Goal: Task Accomplishment & Management: Manage account settings

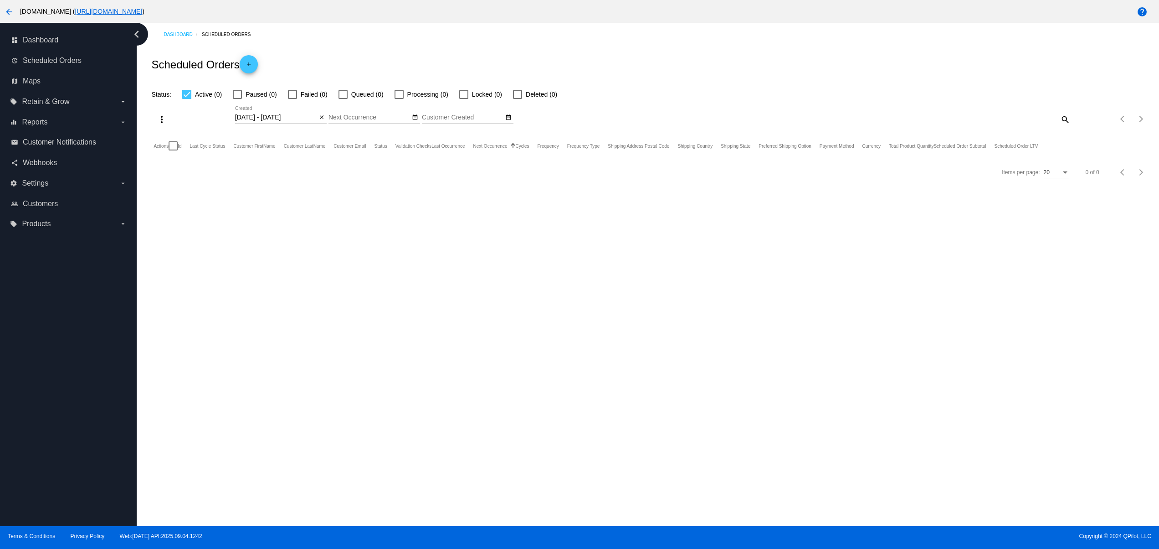
click at [212, 437] on div "Dashboard Scheduled Orders Scheduled Orders add Status: Active (0) Paused (0) F…" at bounding box center [648, 274] width 1022 height 503
click at [2, 13] on button "arrow_back" at bounding box center [9, 11] width 18 height 18
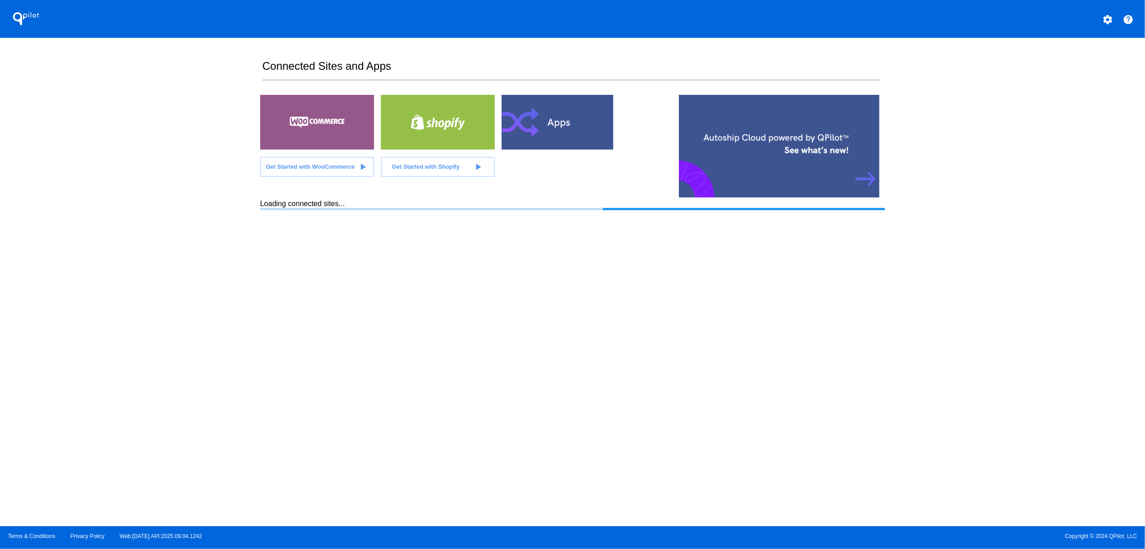
click at [1110, 26] on button "settings" at bounding box center [1107, 19] width 18 height 18
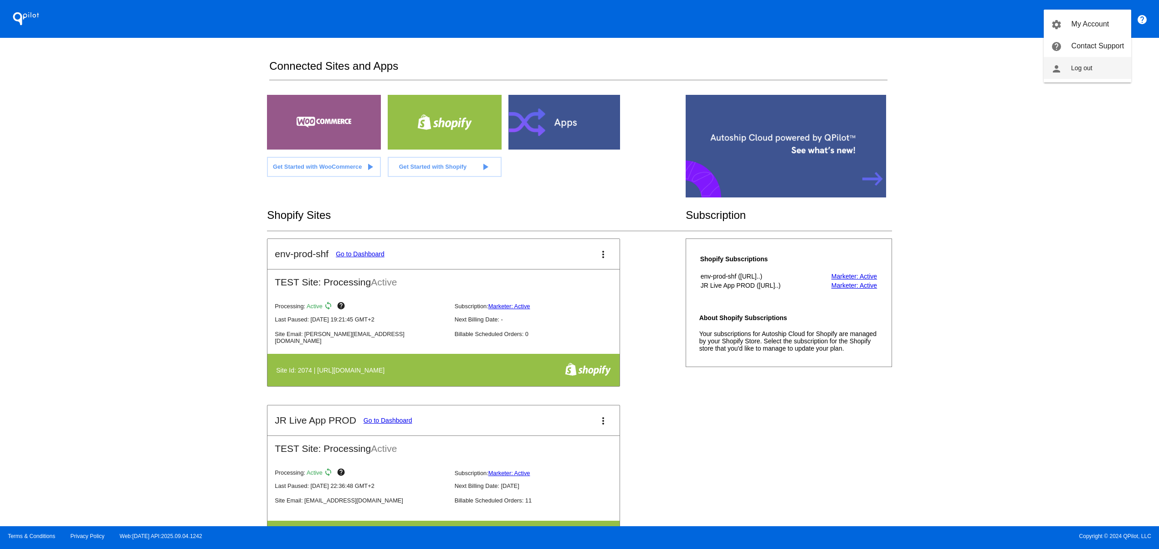
click at [1087, 70] on span "Log out" at bounding box center [1081, 67] width 21 height 7
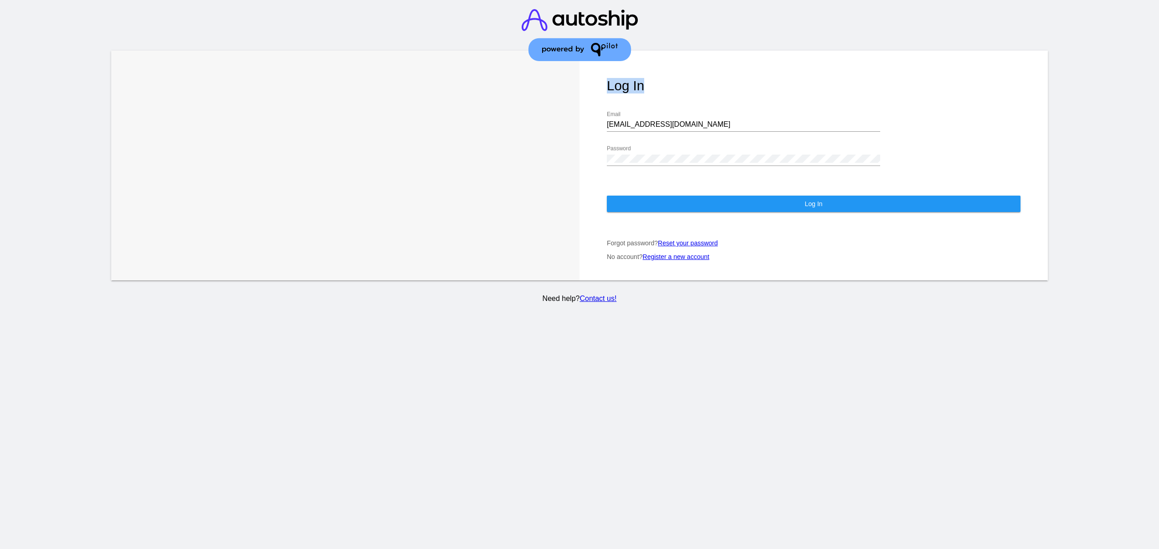
drag, startPoint x: 712, startPoint y: 107, endPoint x: 534, endPoint y: 106, distance: 177.2
click at [534, 106] on div "Learn More Learn How Log In jr@patternsinthecloud.com Email Password Log In For…" at bounding box center [579, 166] width 937 height 230
click at [664, 111] on div "jr@patternsinthecloud.com Email" at bounding box center [743, 121] width 273 height 21
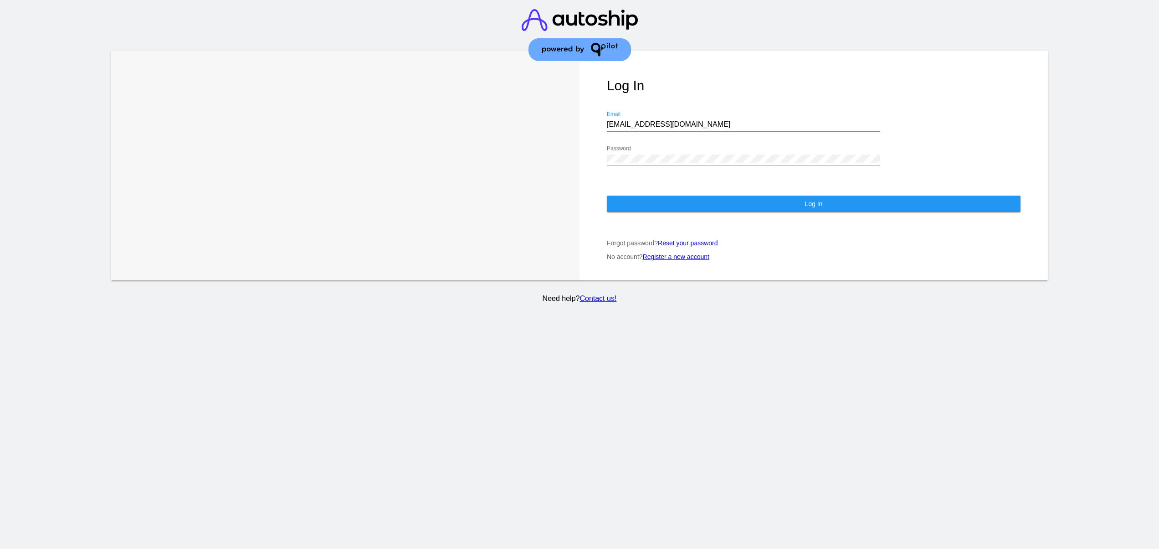
click at [673, 120] on input "jr@patternsinthecloud.com" at bounding box center [743, 124] width 273 height 8
click at [720, 93] on h1 "Log In" at bounding box center [814, 85] width 414 height 15
drag, startPoint x: 695, startPoint y: 118, endPoint x: 554, endPoint y: 118, distance: 140.8
click at [554, 118] on div "Learn More Learn How Log In jr@patternsinthecloud.com Email Password Log In For…" at bounding box center [579, 166] width 937 height 230
paste input "viny@qpilot.cloud"
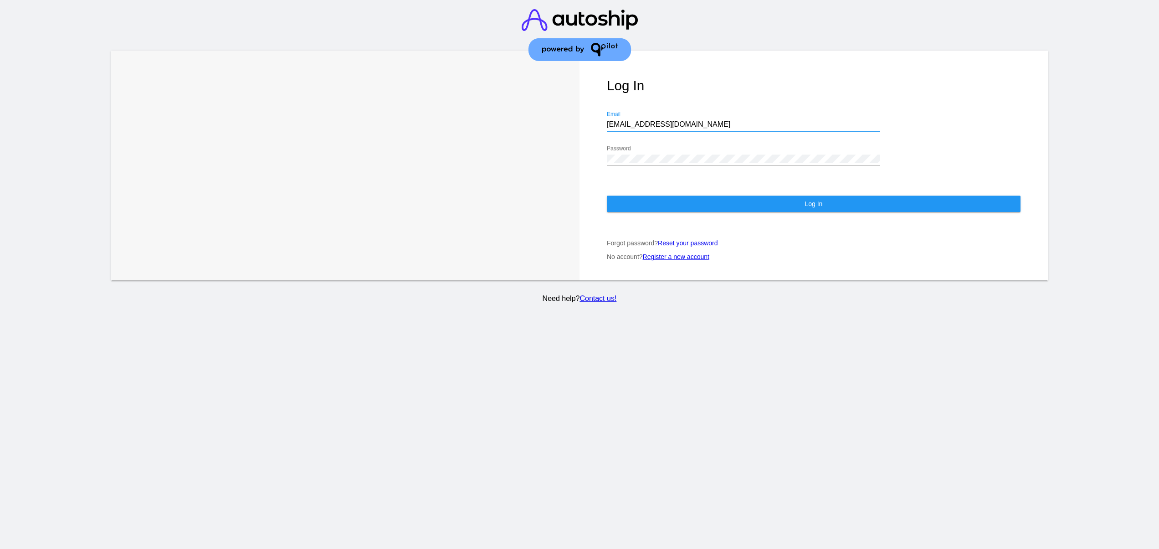
type input "viny@qpilot.cloud"
click at [570, 155] on div "Learn More Learn How Log In viny@qpilot.cloud Email Password Log In Forgot pass…" at bounding box center [579, 166] width 937 height 230
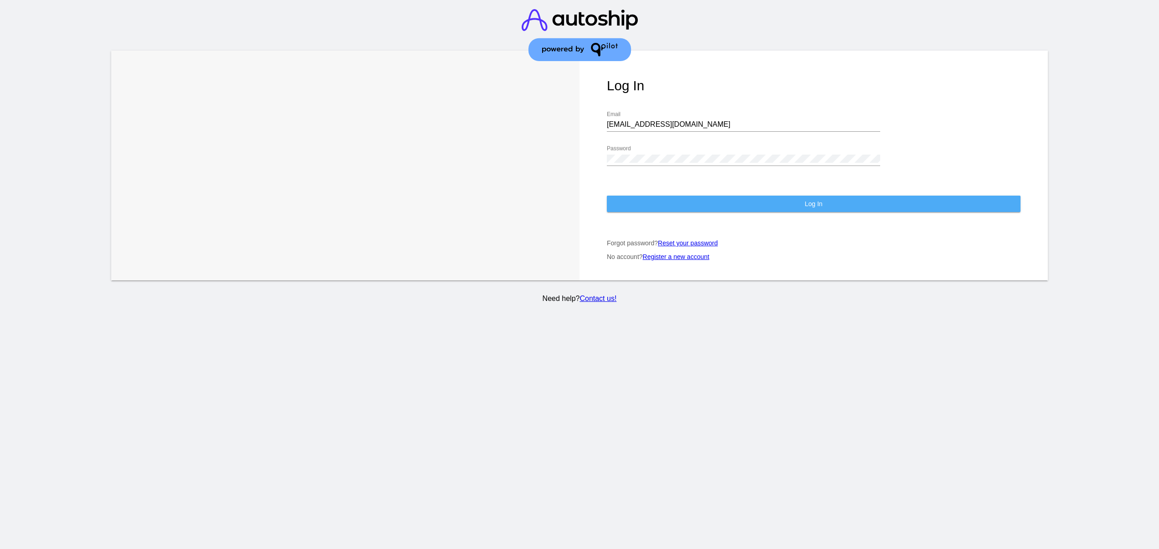
click at [631, 197] on button "Log In" at bounding box center [814, 203] width 414 height 16
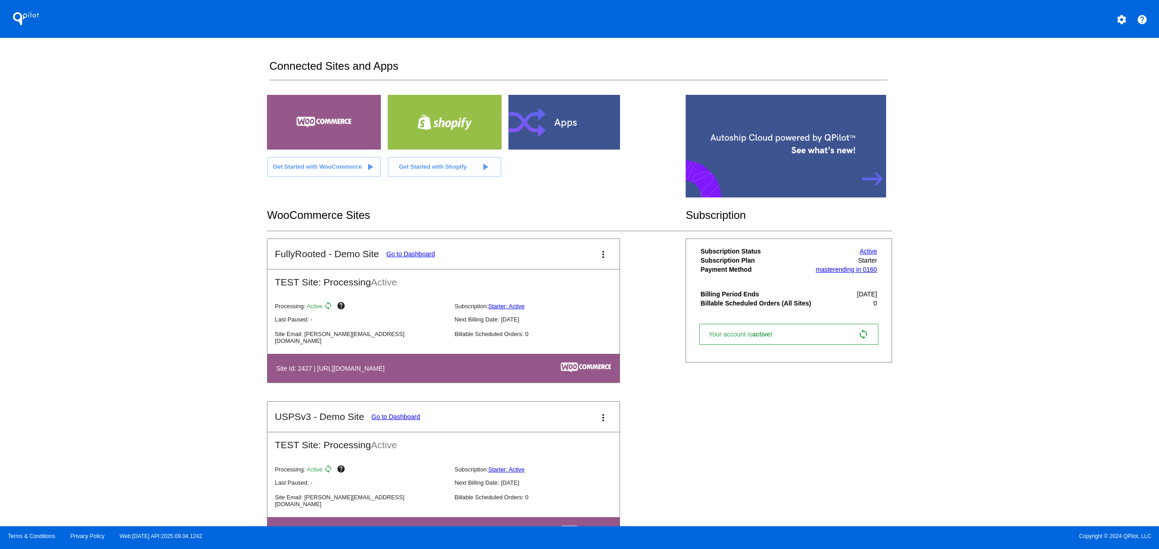
click at [697, 431] on div "FullyRooted - Demo Site Go to Dashboard more_vert TEST Site: Processing Active …" at bounding box center [579, 401] width 625 height 326
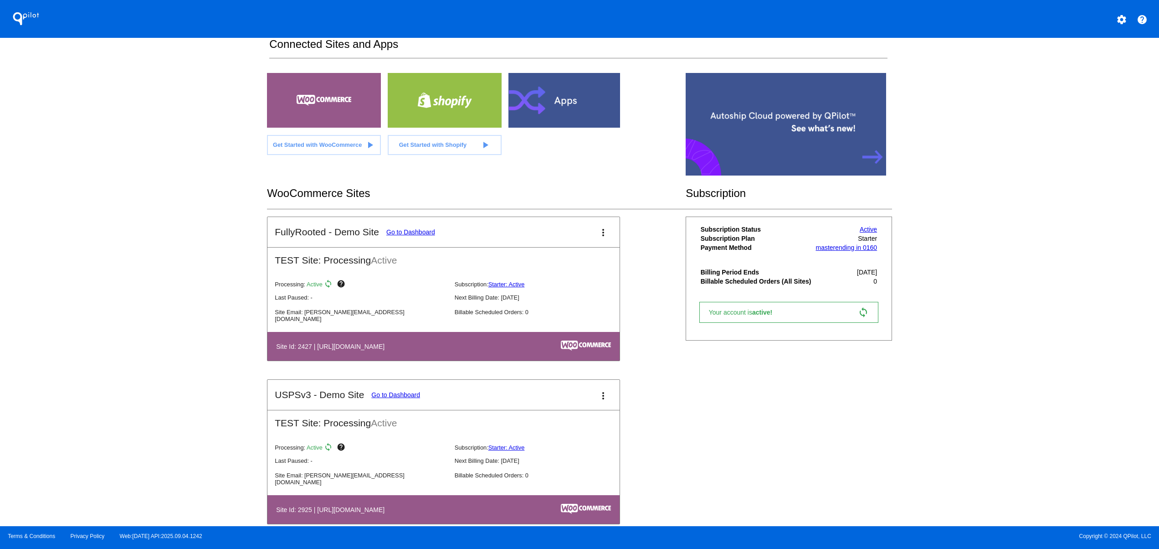
scroll to position [41, 0]
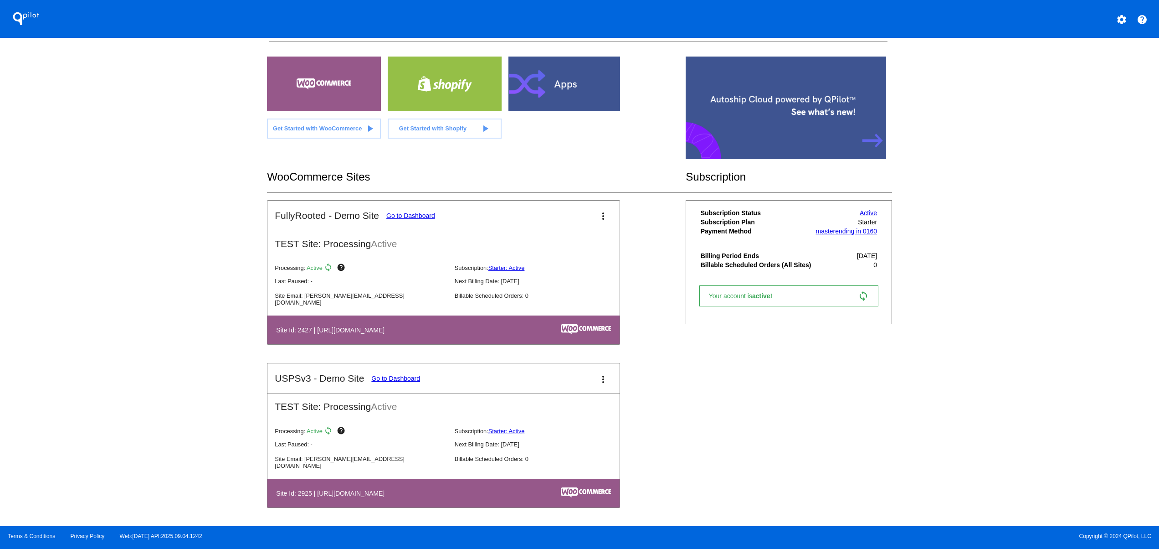
click at [425, 210] on mat-card-title "FullyRooted - Demo Site Go to Dashboard" at bounding box center [355, 215] width 160 height 11
click at [425, 212] on link "Go to Dashboard" at bounding box center [410, 215] width 49 height 7
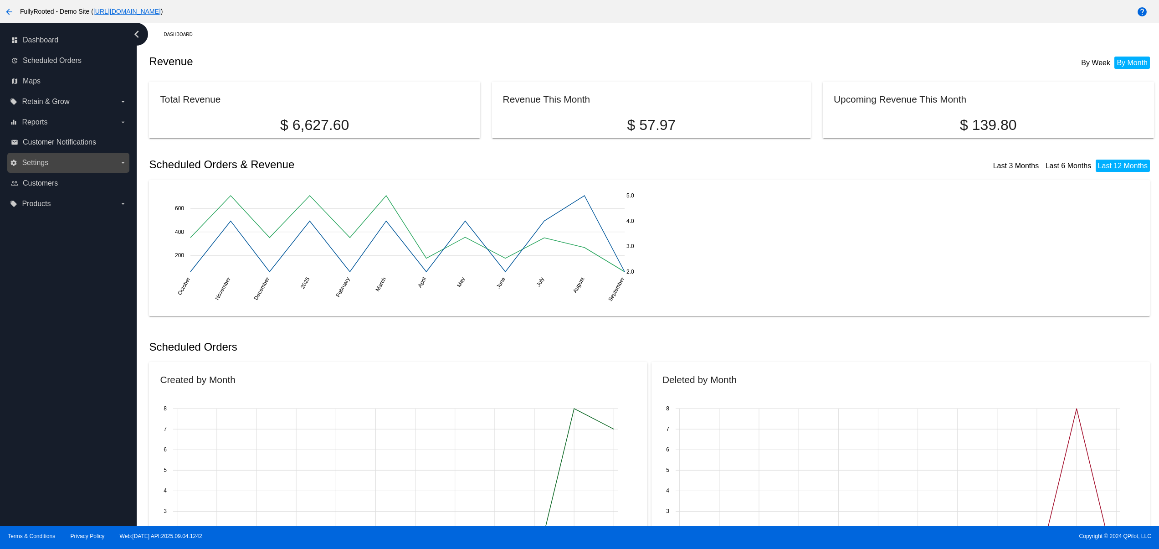
click at [72, 168] on label "settings Settings arrow_drop_down" at bounding box center [68, 162] width 116 height 15
click at [0, 0] on input "settings Settings arrow_drop_down" at bounding box center [0, 0] width 0 height 0
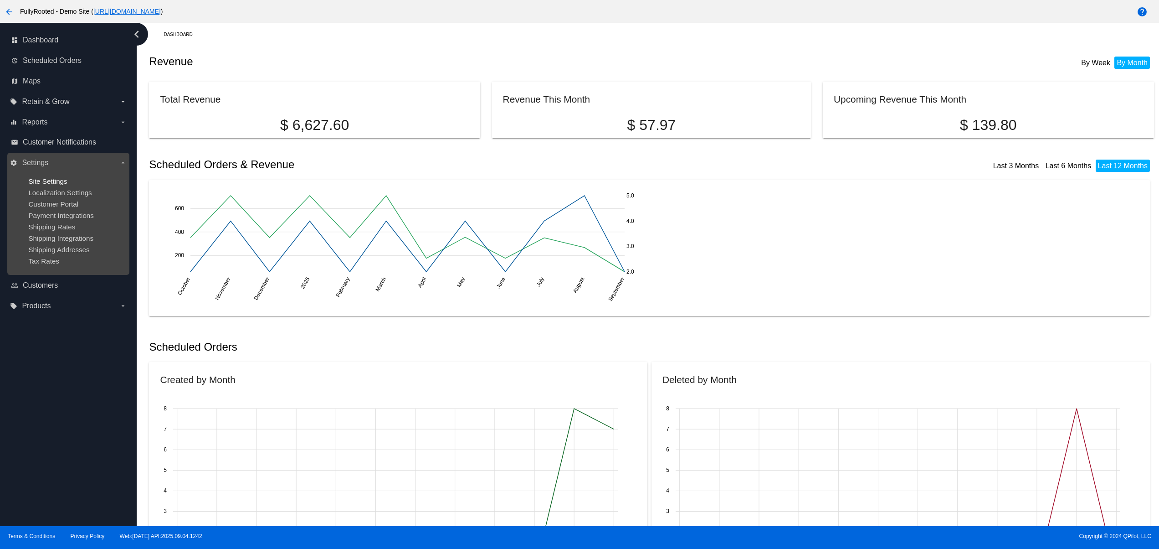
click at [55, 177] on span "Site Settings" at bounding box center [47, 181] width 39 height 8
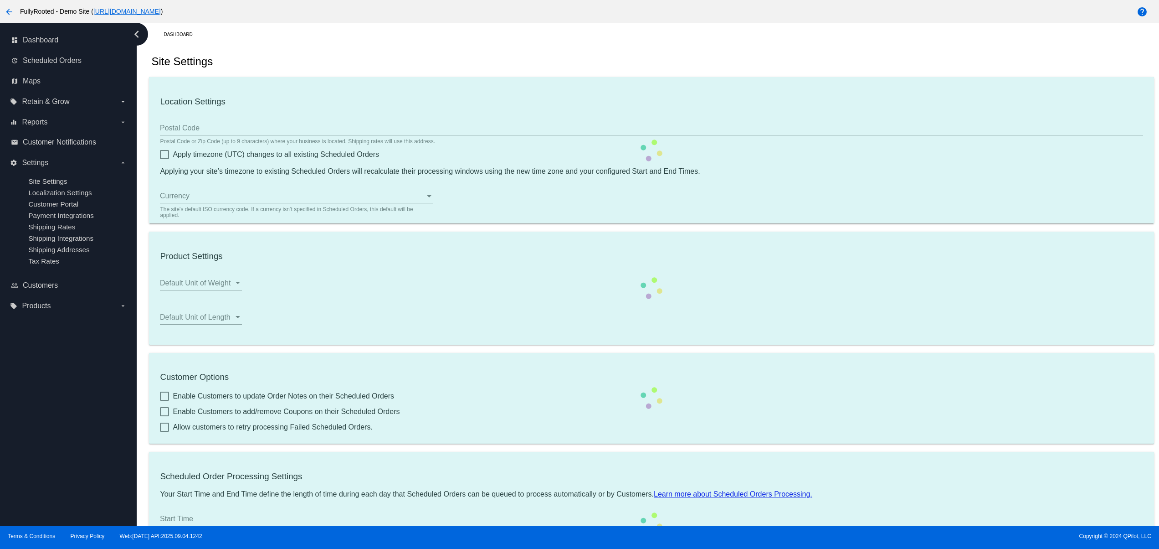
type input "00:00"
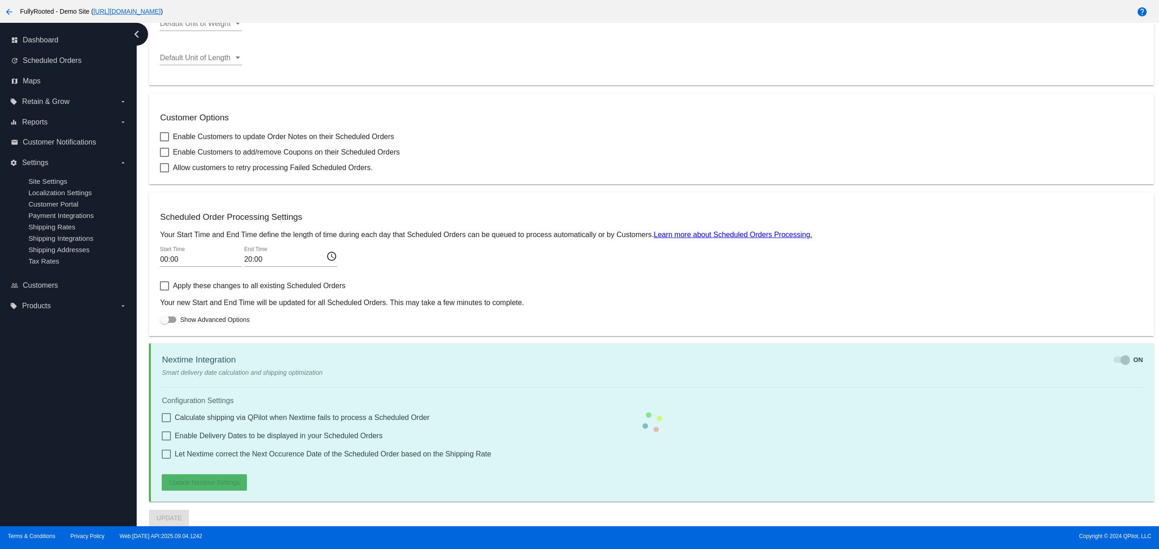
checkbox input "true"
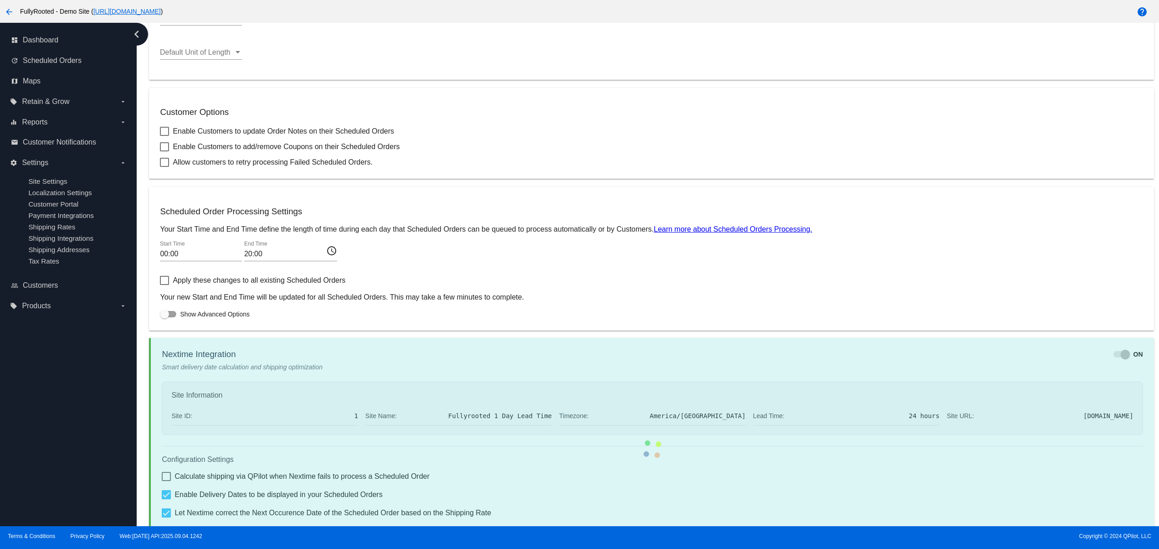
checkbox input "true"
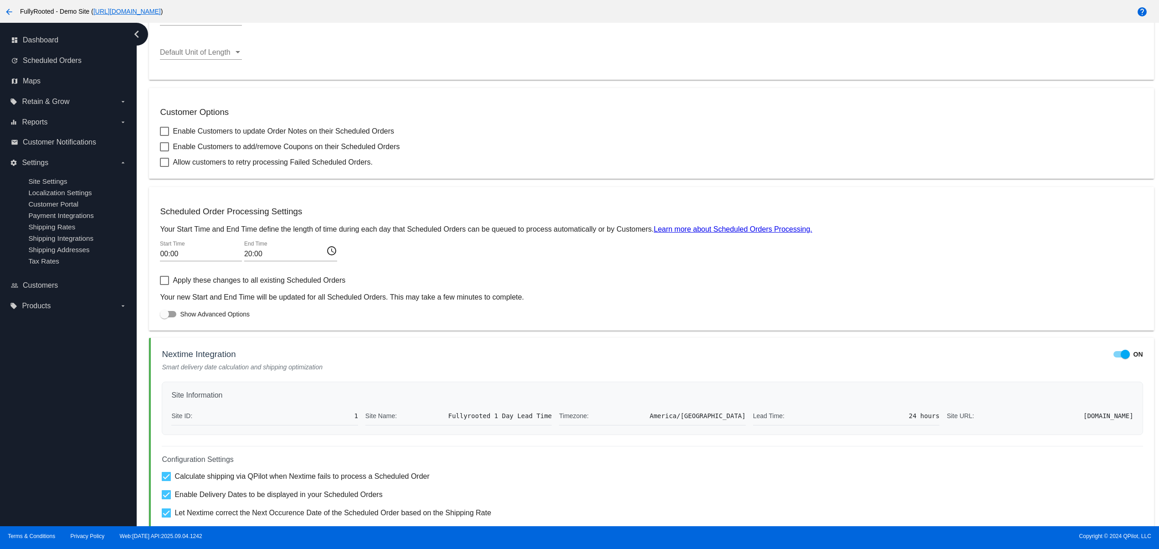
scroll to position [365, 0]
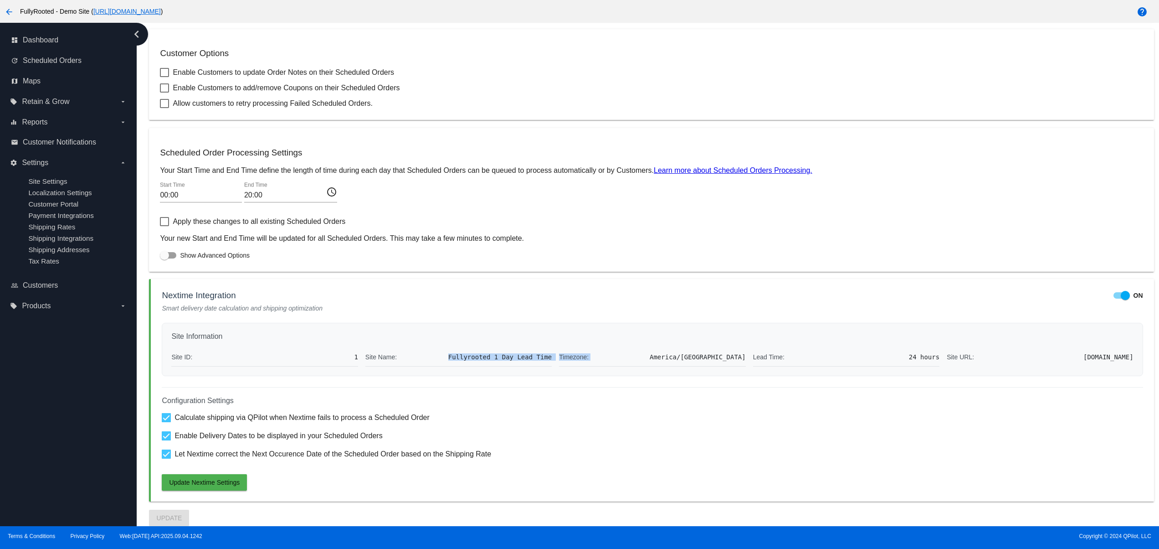
drag, startPoint x: 474, startPoint y: 358, endPoint x: 655, endPoint y: 359, distance: 180.9
click at [655, 359] on div "Site ID: 1 Site Name: Fullyrooted 1 Day Lead Time Timezone: America/Denver Lead…" at bounding box center [652, 357] width 962 height 19
click at [514, 353] on span "Fullyrooted 1 Day Lead Time" at bounding box center [500, 356] width 104 height 7
drag, startPoint x: 610, startPoint y: 363, endPoint x: 452, endPoint y: 360, distance: 158.1
click at [452, 360] on div "Site Information Site ID: 1 Site Name: Fullyrooted 1 Day Lead Time Timezone: Am…" at bounding box center [652, 349] width 981 height 53
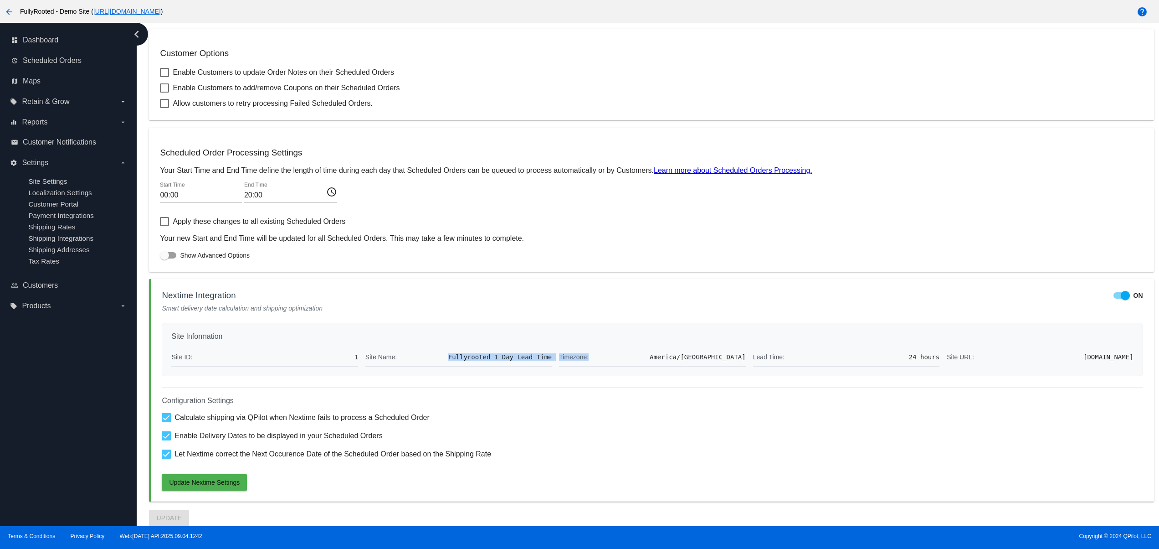
click at [569, 360] on div "Timezone: America/Denver" at bounding box center [652, 357] width 186 height 19
drag, startPoint x: 476, startPoint y: 360, endPoint x: 584, endPoint y: 367, distance: 108.2
click at [580, 367] on div "Site Information Site ID: 1 Site Name: Fullyrooted 1 Day Lead Time Timezone: Am…" at bounding box center [652, 349] width 981 height 53
click at [651, 367] on div "Site Information Site ID: 1 Site Name: Fullyrooted 1 Day Lead Time Timezone: Am…" at bounding box center [652, 349] width 981 height 53
click at [214, 481] on span "Update Nextime Settings" at bounding box center [204, 481] width 71 height 7
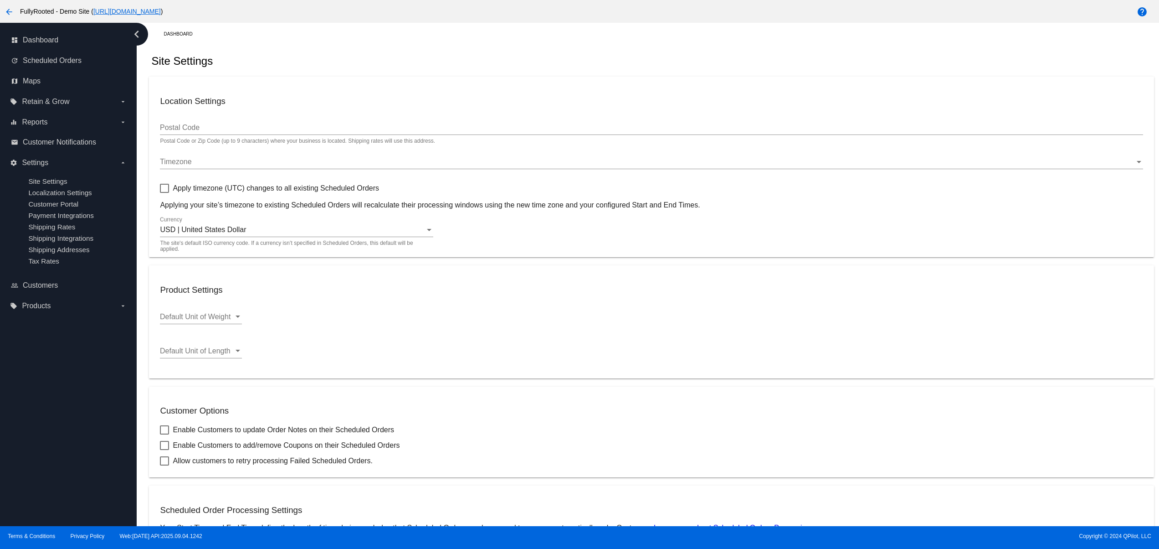
scroll to position [0, 0]
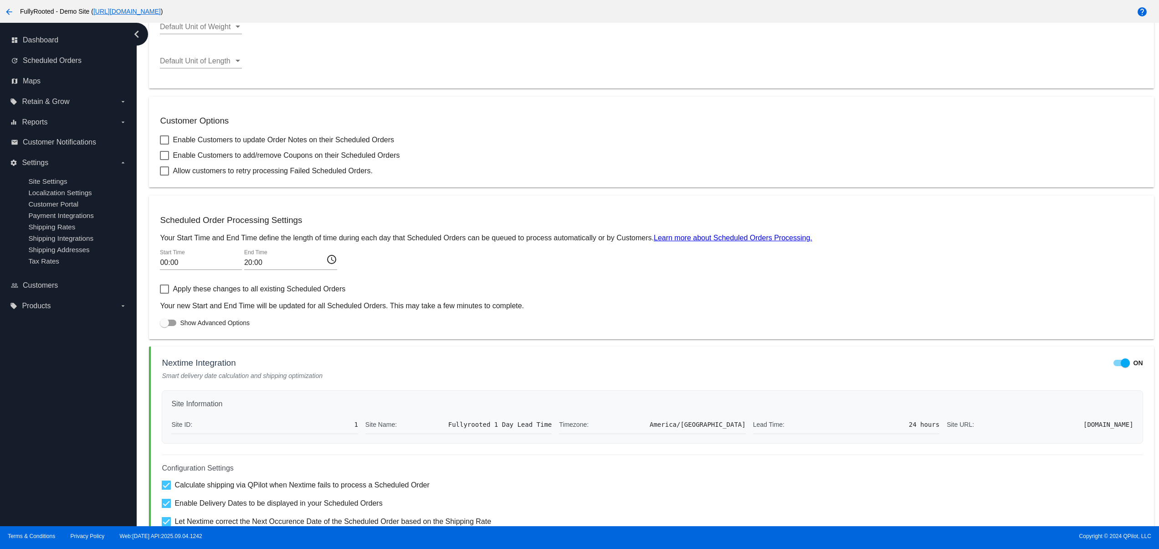
scroll to position [365, 0]
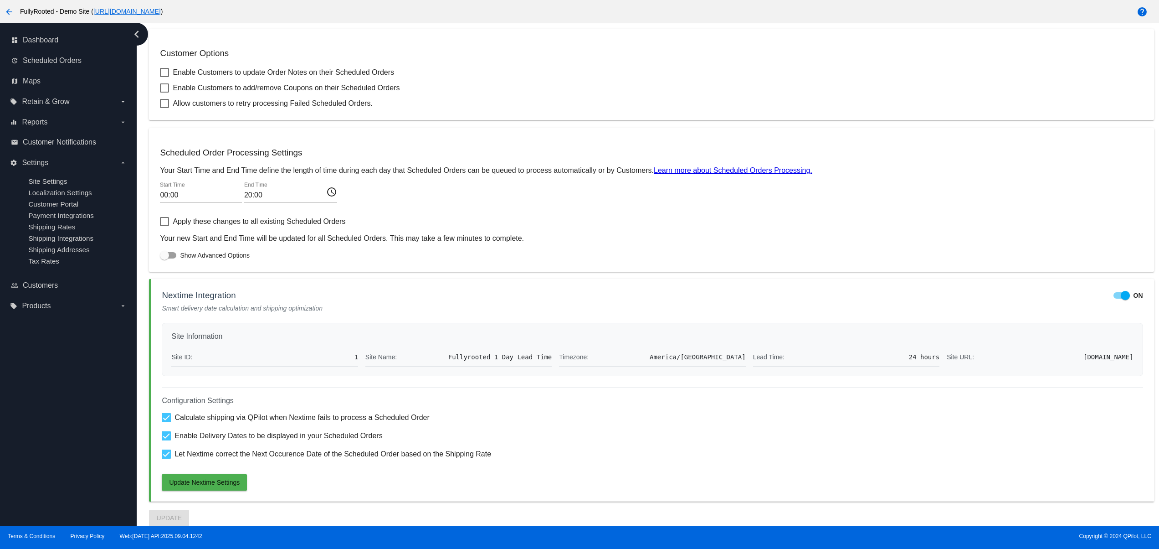
click at [164, 414] on div at bounding box center [166, 417] width 9 height 9
click at [166, 422] on input "Calculate shipping via QPilot when Nextime fails to process a Scheduled Order" at bounding box center [166, 422] width 0 height 0
checkbox input "false"
click at [167, 431] on div at bounding box center [166, 435] width 9 height 9
click at [166, 440] on input "Enable Delivery Dates to be displayed in your Scheduled Orders" at bounding box center [166, 440] width 0 height 0
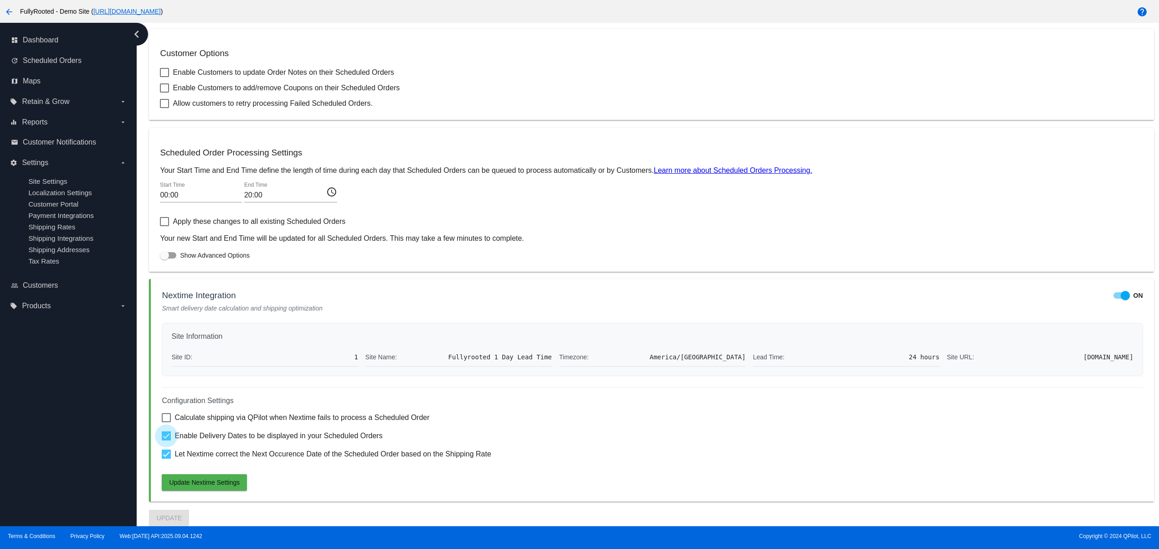
checkbox input "false"
click at [215, 482] on span "Update Nextime Settings" at bounding box center [204, 481] width 71 height 7
